Goal: Information Seeking & Learning: Learn about a topic

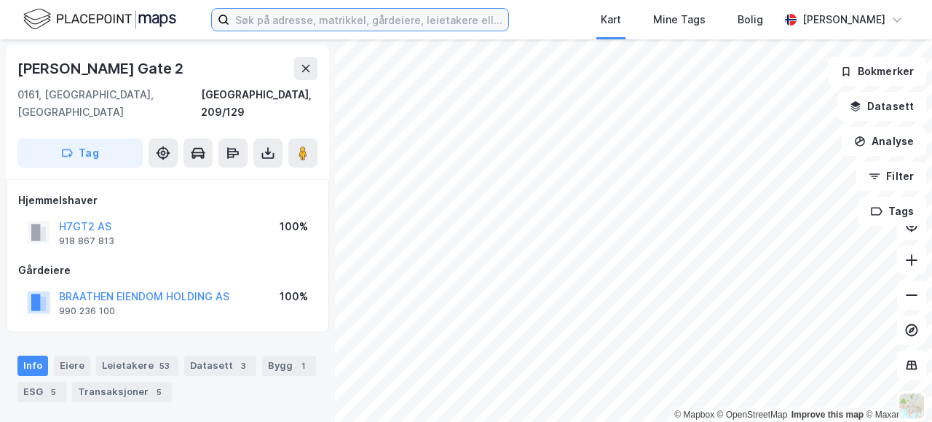
click at [307, 18] on input at bounding box center [368, 20] width 279 height 22
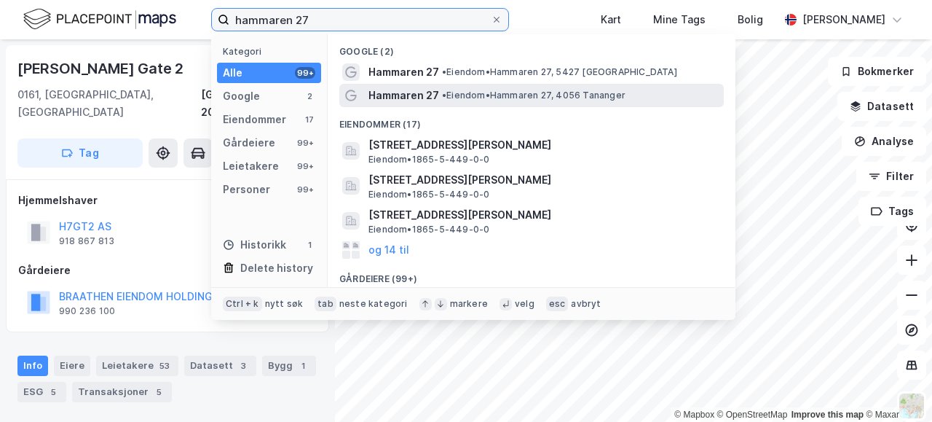
type input "hammaren 27"
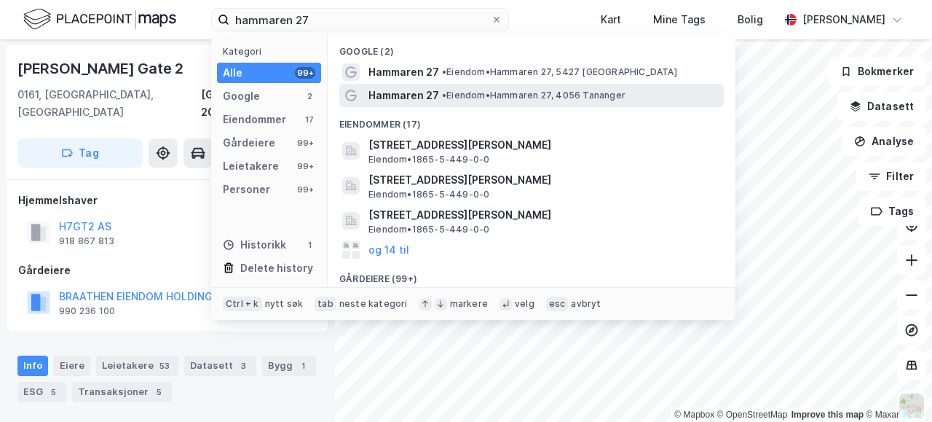
click at [402, 87] on span "Hammaren 27" at bounding box center [403, 95] width 71 height 17
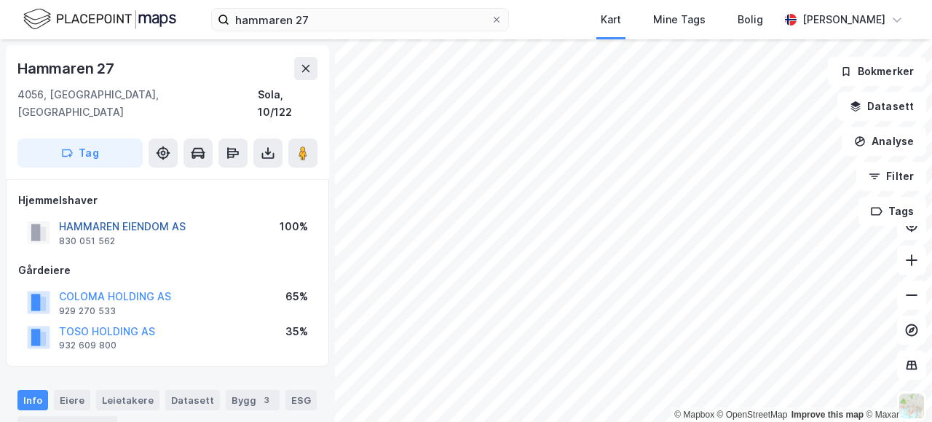
click at [0, 0] on button "HAMMAREN EIENDOM AS" at bounding box center [0, 0] width 0 height 0
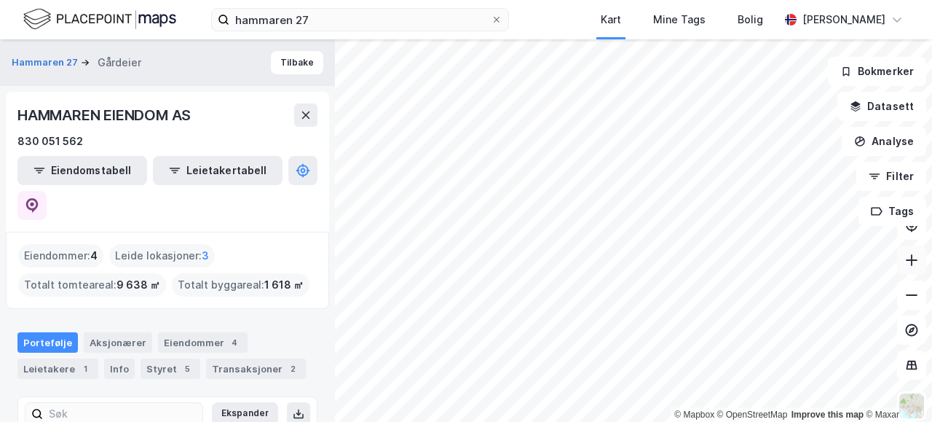
click at [906, 258] on icon at bounding box center [911, 260] width 15 height 15
click at [914, 264] on icon at bounding box center [911, 260] width 15 height 15
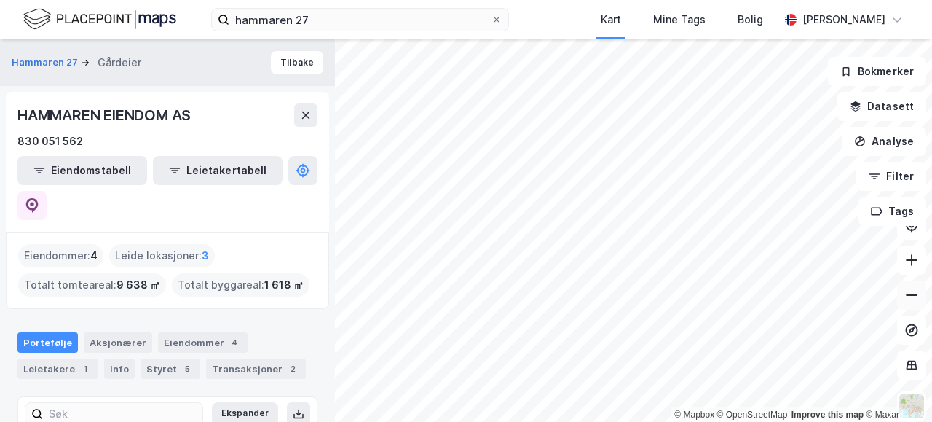
click at [916, 291] on icon at bounding box center [911, 295] width 15 height 15
click at [640, 0] on html "hammaren 27 Kart Mine Tags Bolig [PERSON_NAME] © Mapbox © OpenStreetMap Improve…" at bounding box center [466, 211] width 932 height 422
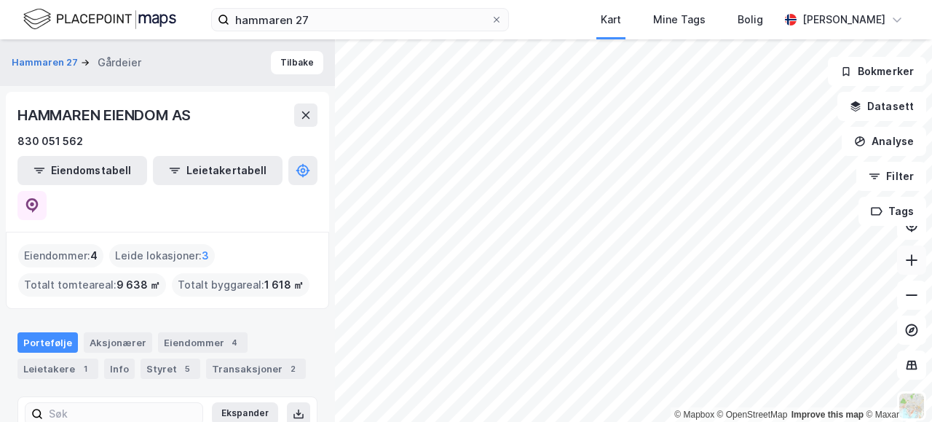
click at [909, 261] on icon at bounding box center [911, 260] width 15 height 15
click at [907, 258] on icon at bounding box center [911, 260] width 15 height 15
click at [904, 258] on icon at bounding box center [911, 260] width 15 height 15
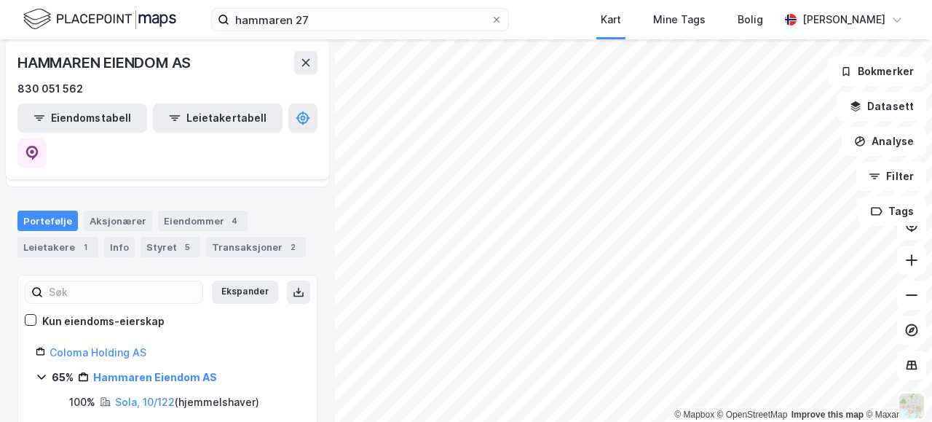
scroll to position [124, 0]
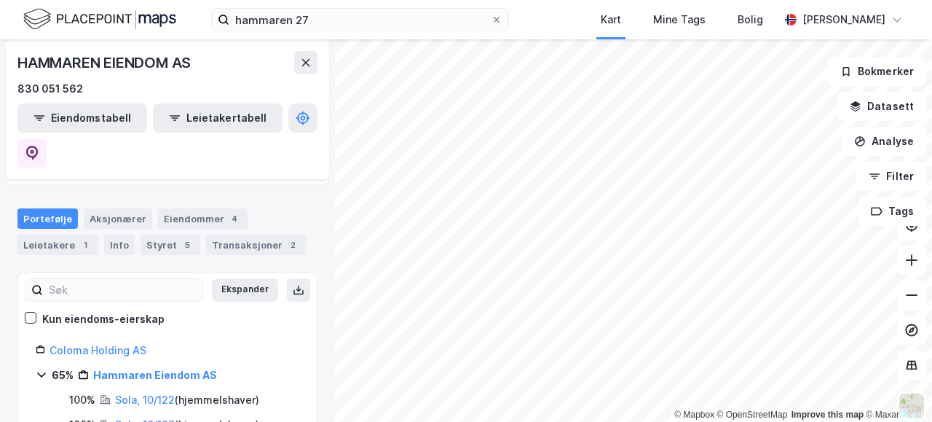
click at [305, 266] on div "© Mapbox © OpenStreetMap Improve this map © [PERSON_NAME] 27 Gårdeier Tilbake H…" at bounding box center [466, 230] width 932 height 382
click at [329, 199] on div "© Mapbox © OpenStreetMap Improve this map © [PERSON_NAME] 27 Gårdeier Tilbake H…" at bounding box center [466, 230] width 932 height 382
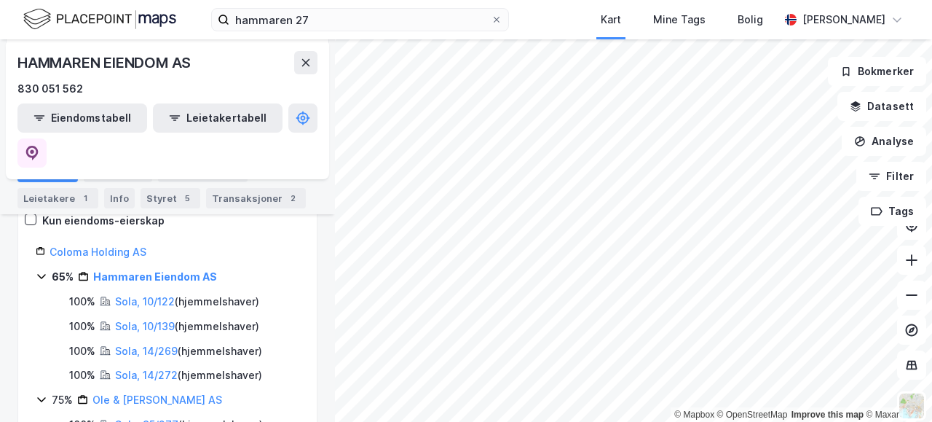
scroll to position [226, 0]
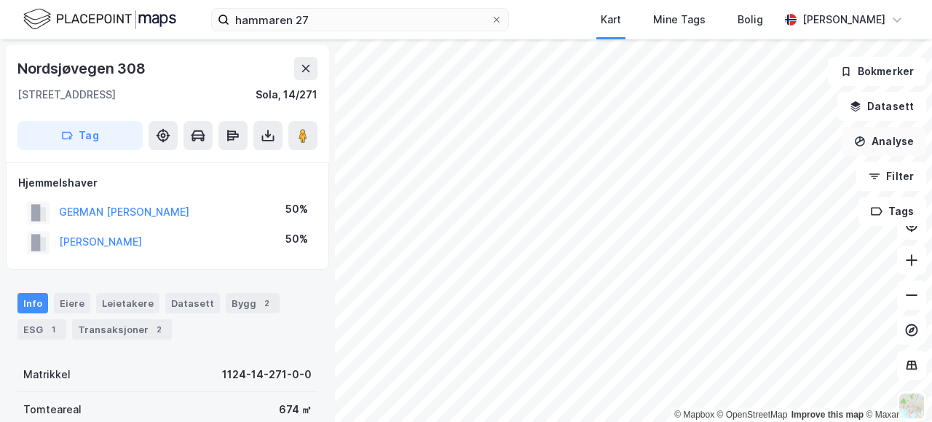
click at [909, 155] on div "© Mapbox © OpenStreetMap Improve this map © Maxar Nordsjøvegen 308 4053, Ræge, …" at bounding box center [466, 230] width 932 height 382
click at [881, 199] on div "© Mapbox © OpenStreetMap Improve this map © Maxar Nordsjøvegen 308 4053, Ræge, …" at bounding box center [466, 230] width 932 height 382
click at [916, 301] on icon at bounding box center [911, 295] width 15 height 15
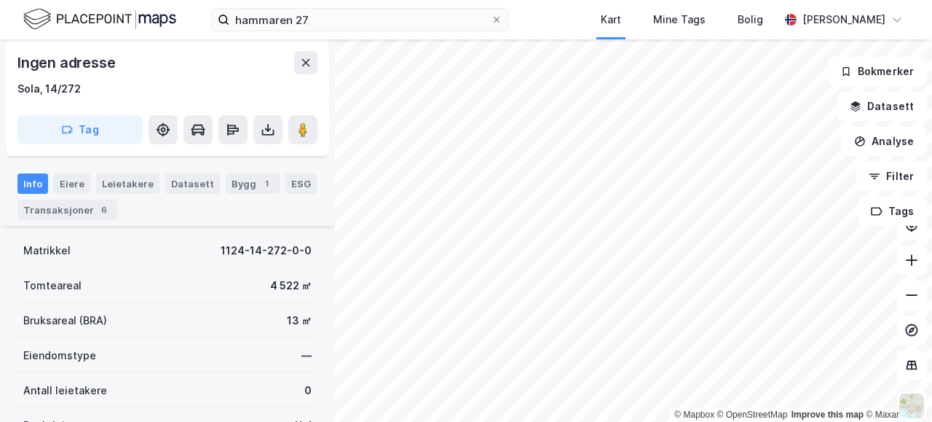
scroll to position [212, 0]
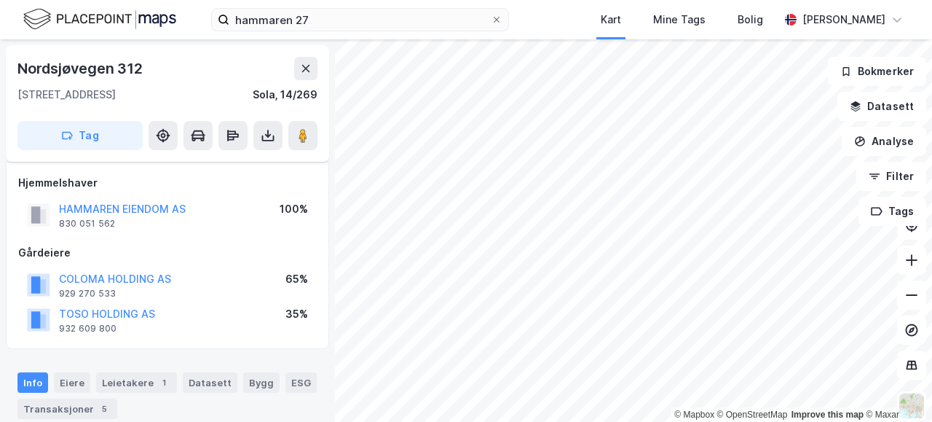
scroll to position [212, 0]
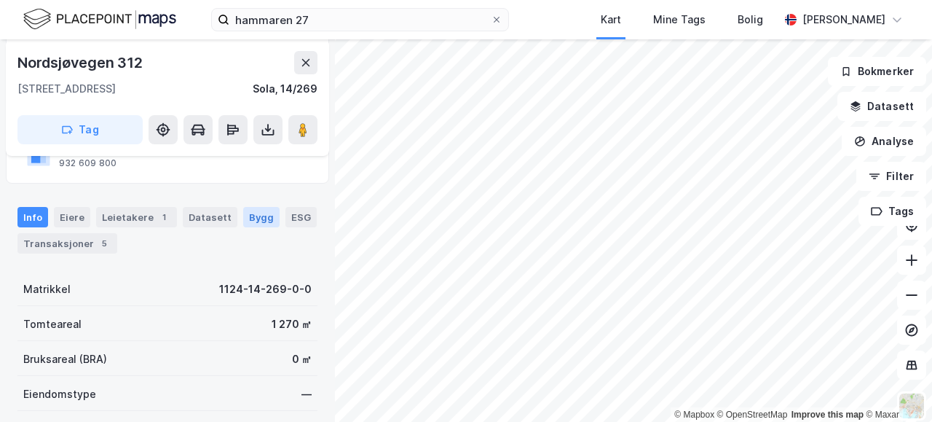
click at [251, 224] on div "Bygg" at bounding box center [261, 217] width 36 height 20
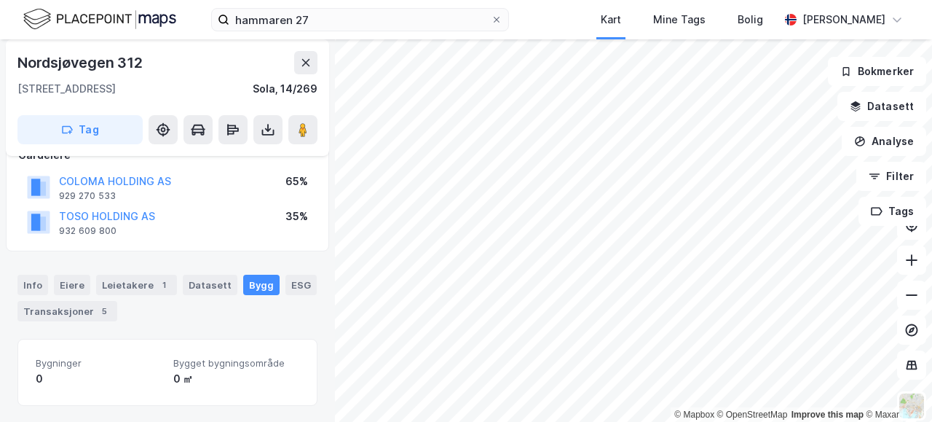
scroll to position [144, 0]
click at [917, 258] on icon at bounding box center [911, 260] width 15 height 15
click at [291, 25] on div "hammaren 27 Kart Mine Tags Bolig [PERSON_NAME] © Mapbox © OpenStreetMap Improve…" at bounding box center [466, 211] width 932 height 422
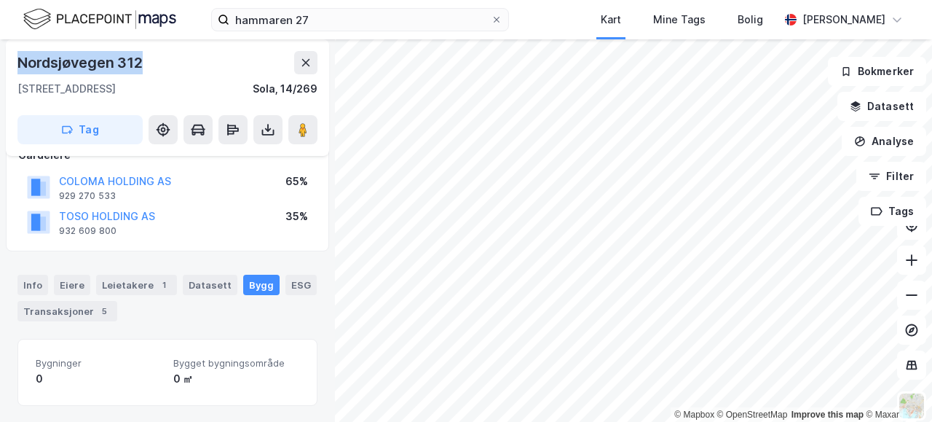
drag, startPoint x: 150, startPoint y: 59, endPoint x: 20, endPoint y: 71, distance: 130.2
click at [20, 71] on div "Nordsjøvegen 312" at bounding box center [167, 62] width 300 height 23
copy div "Nordsjøvegen 312"
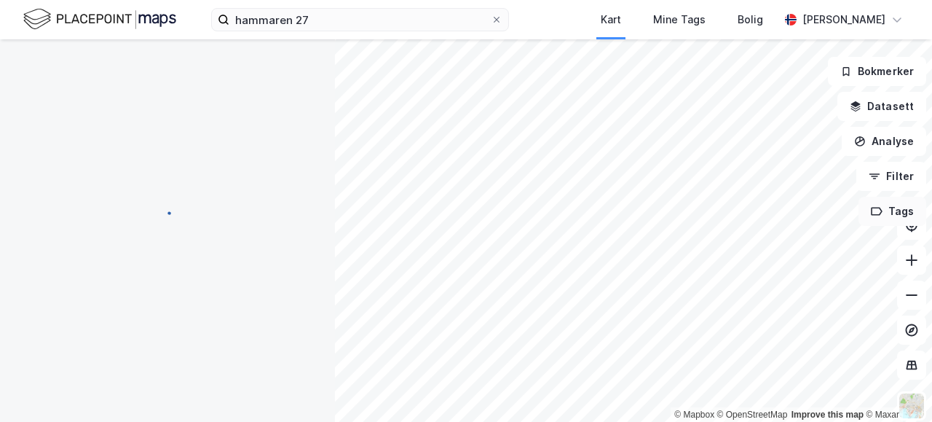
scroll to position [144, 0]
